Goal: Information Seeking & Learning: Understand process/instructions

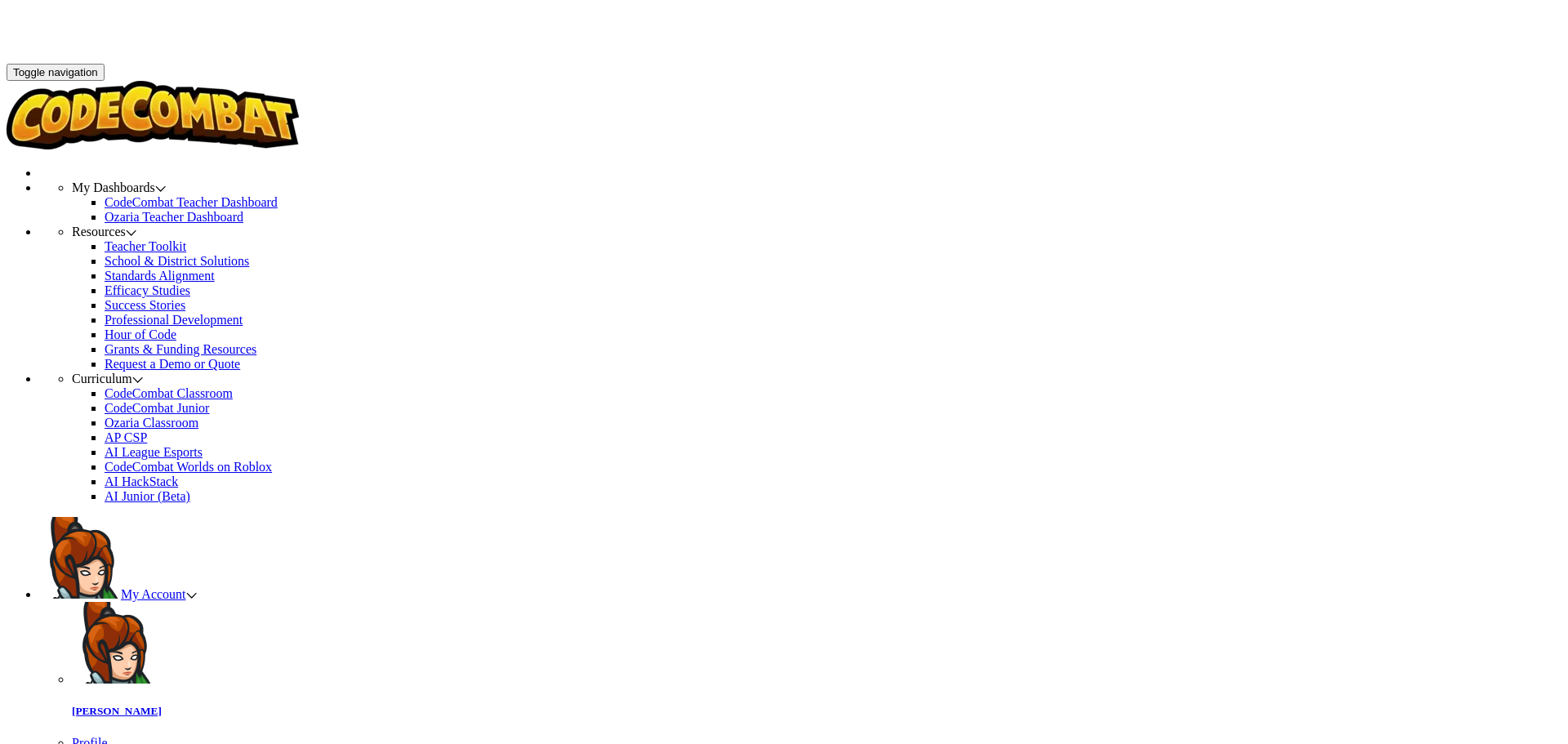
scroll to position [1, 0]
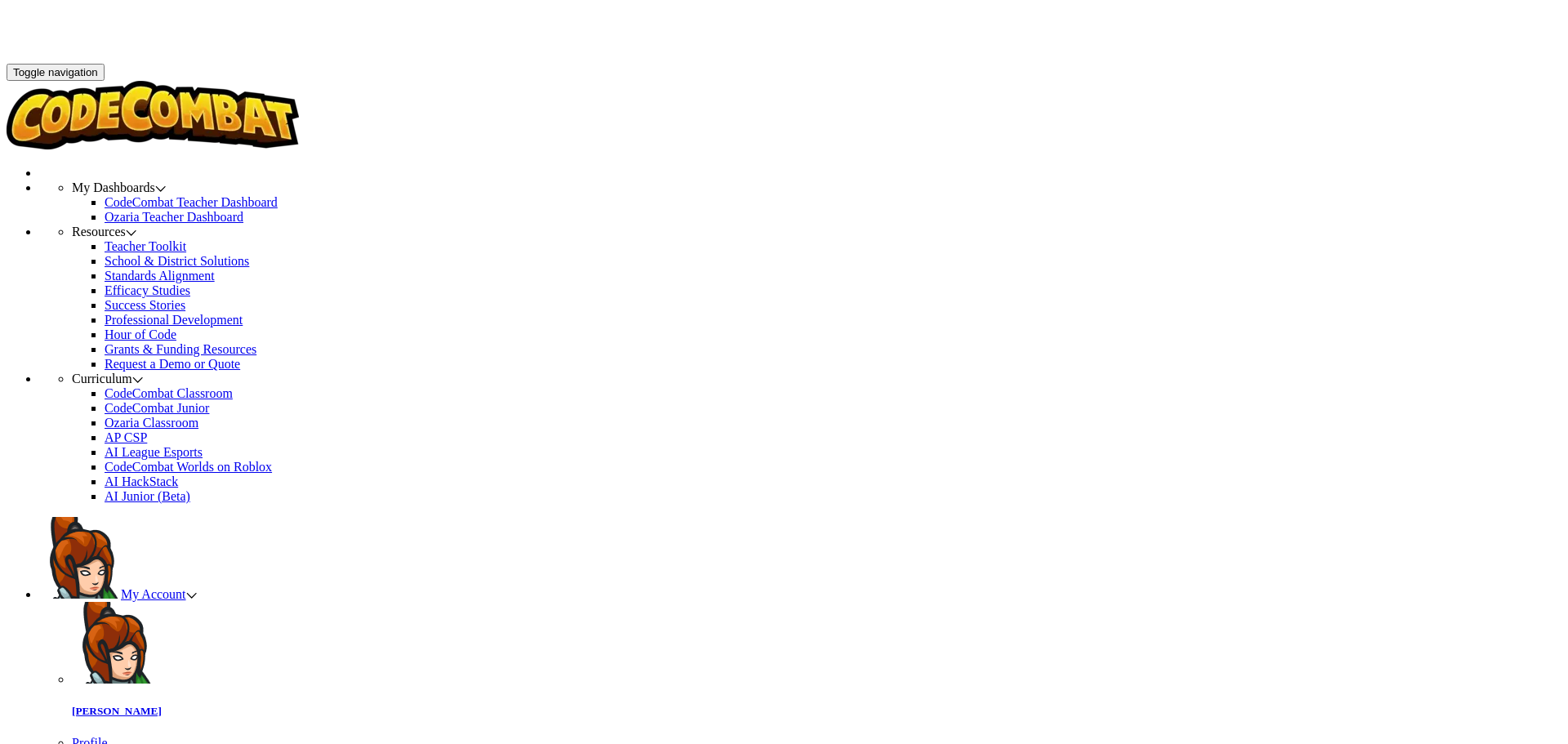
scroll to position [105, 0]
